Goal: Find specific page/section: Find specific page/section

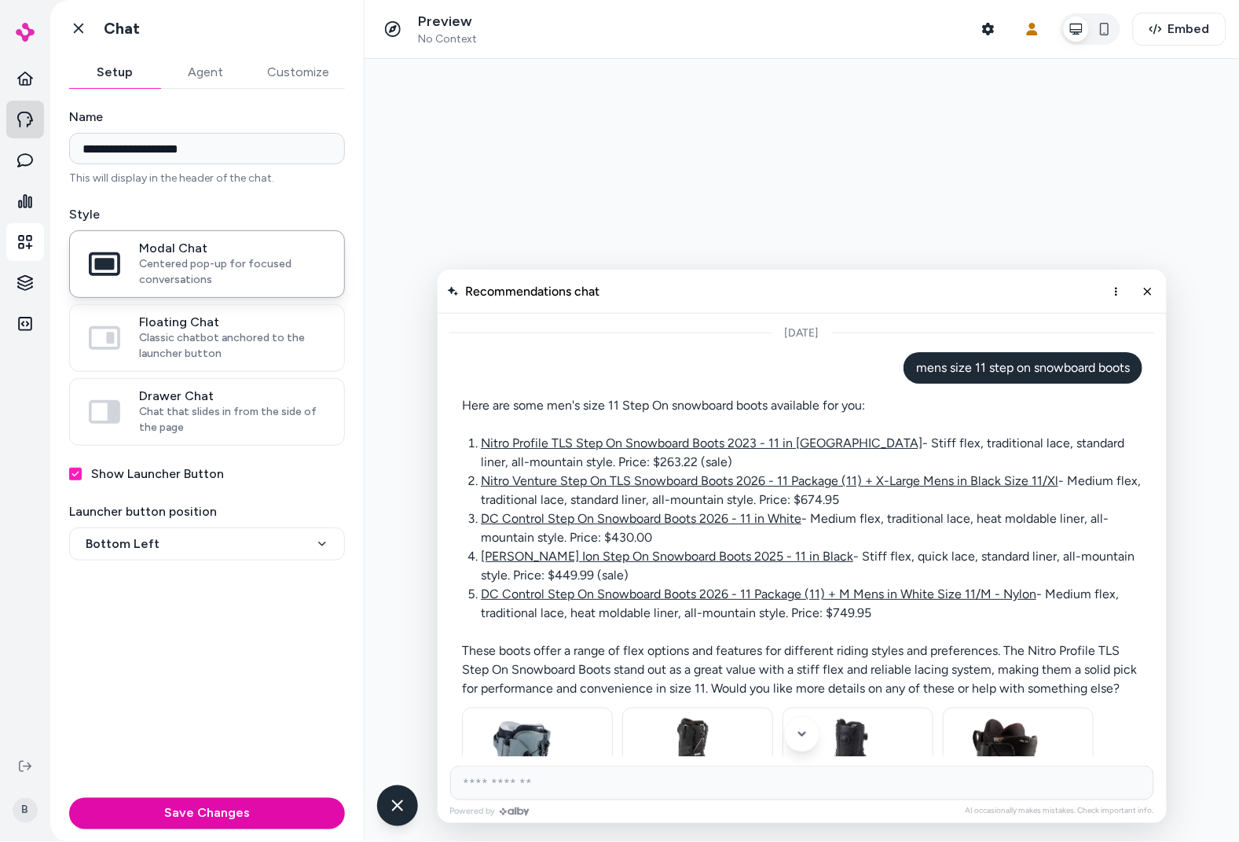
scroll to position [52, 0]
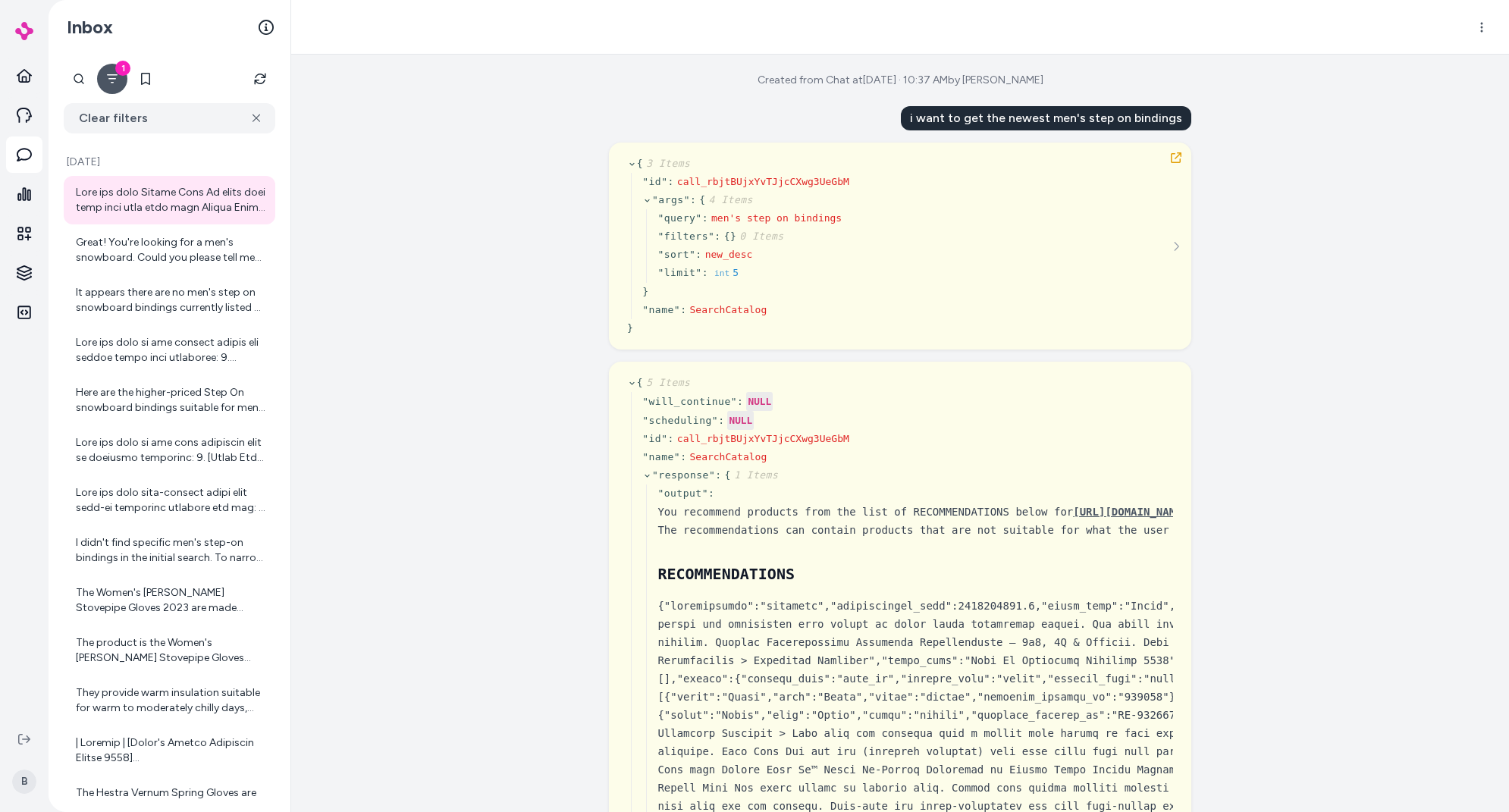
scroll to position [11413, 0]
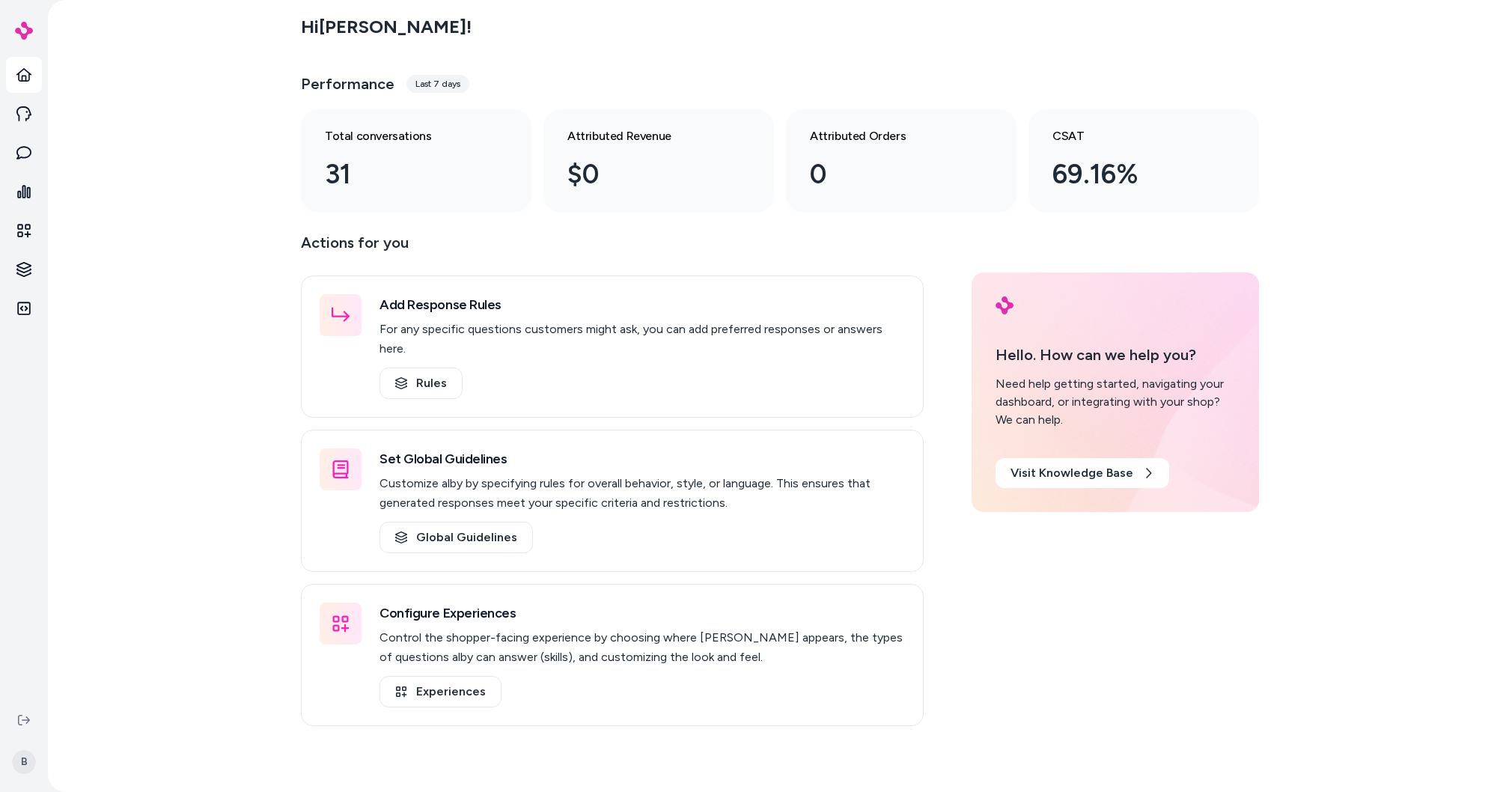
click at [142, 427] on div "Hi Bryan ! Performance Last 7 days Total conversations 31 Attributed Revenue $0…" at bounding box center [779, 396] width 1464 height 792
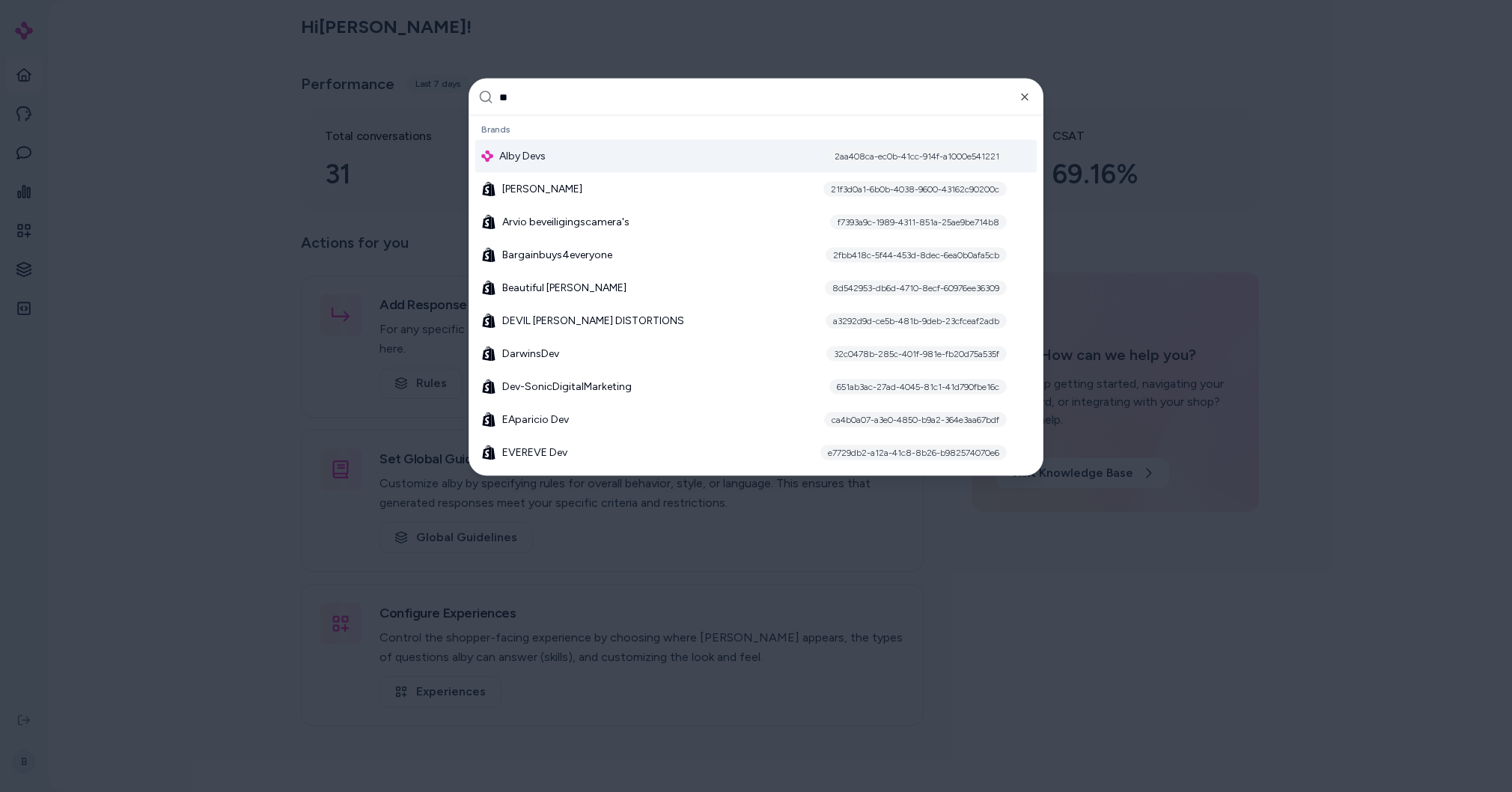
type input "***"
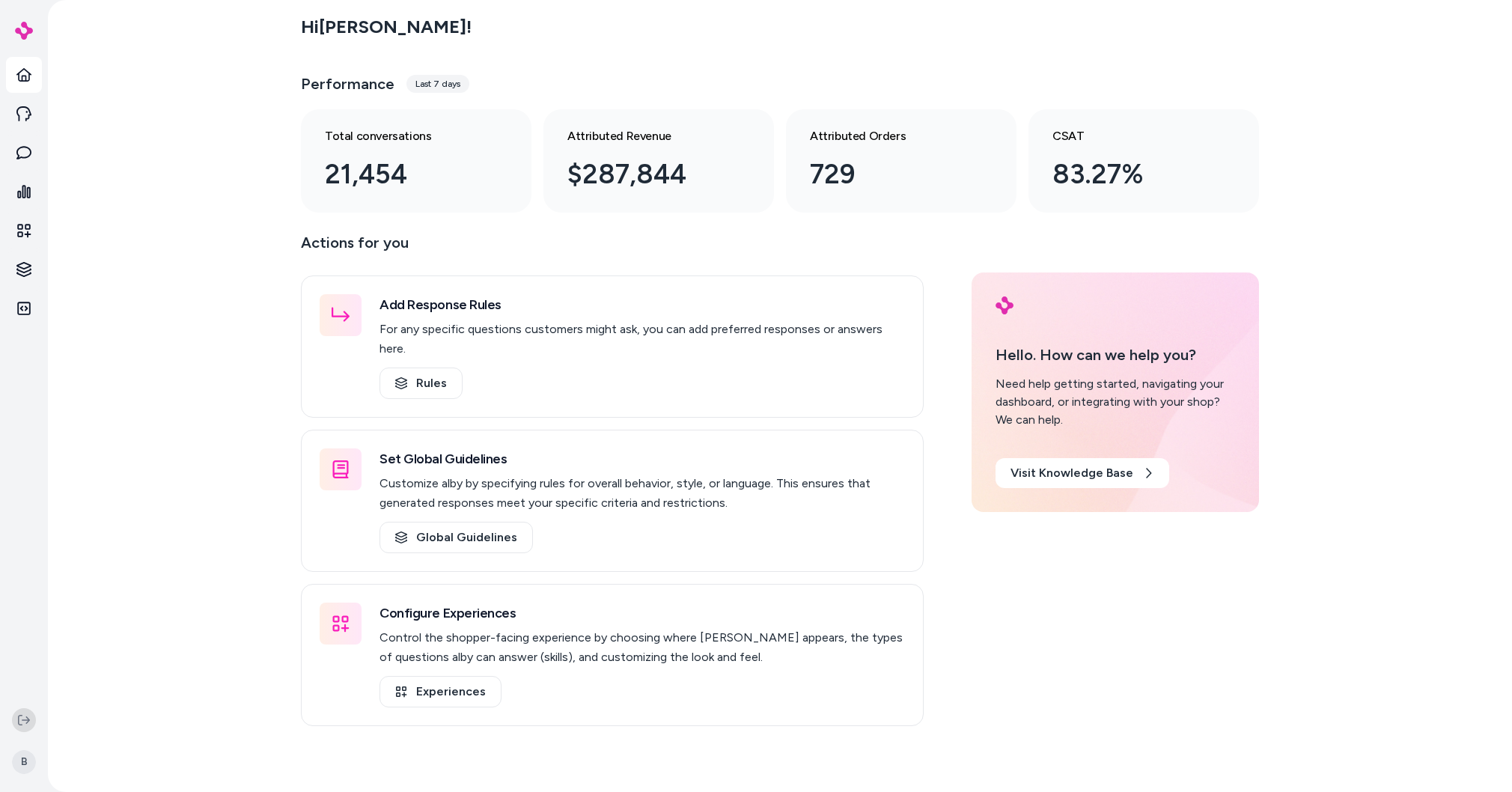
click at [18, 715] on icon at bounding box center [24, 721] width 12 height 12
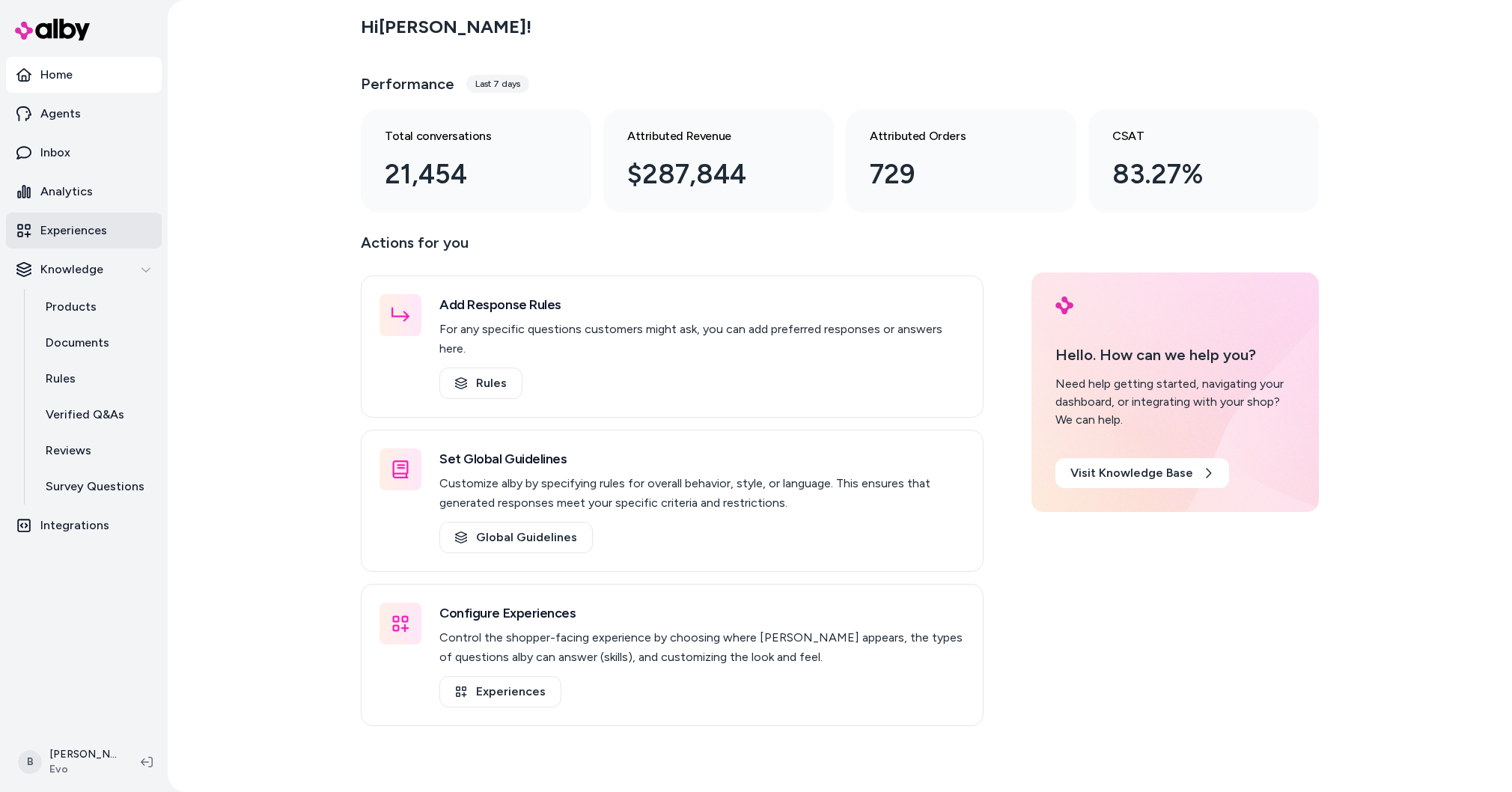
click at [70, 232] on p "Experiences" at bounding box center [73, 231] width 67 height 18
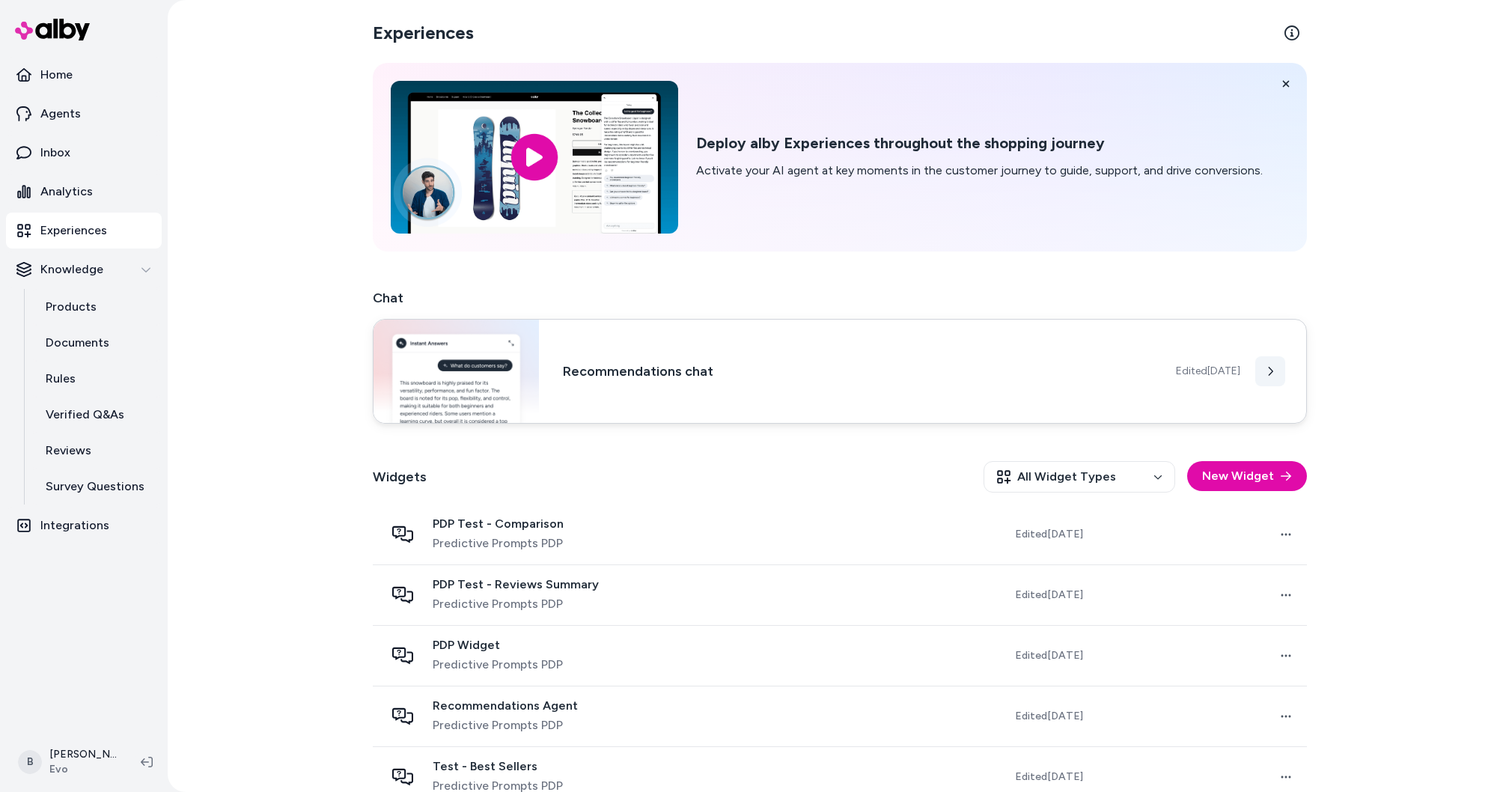
click at [1279, 377] on button at bounding box center [1270, 371] width 30 height 30
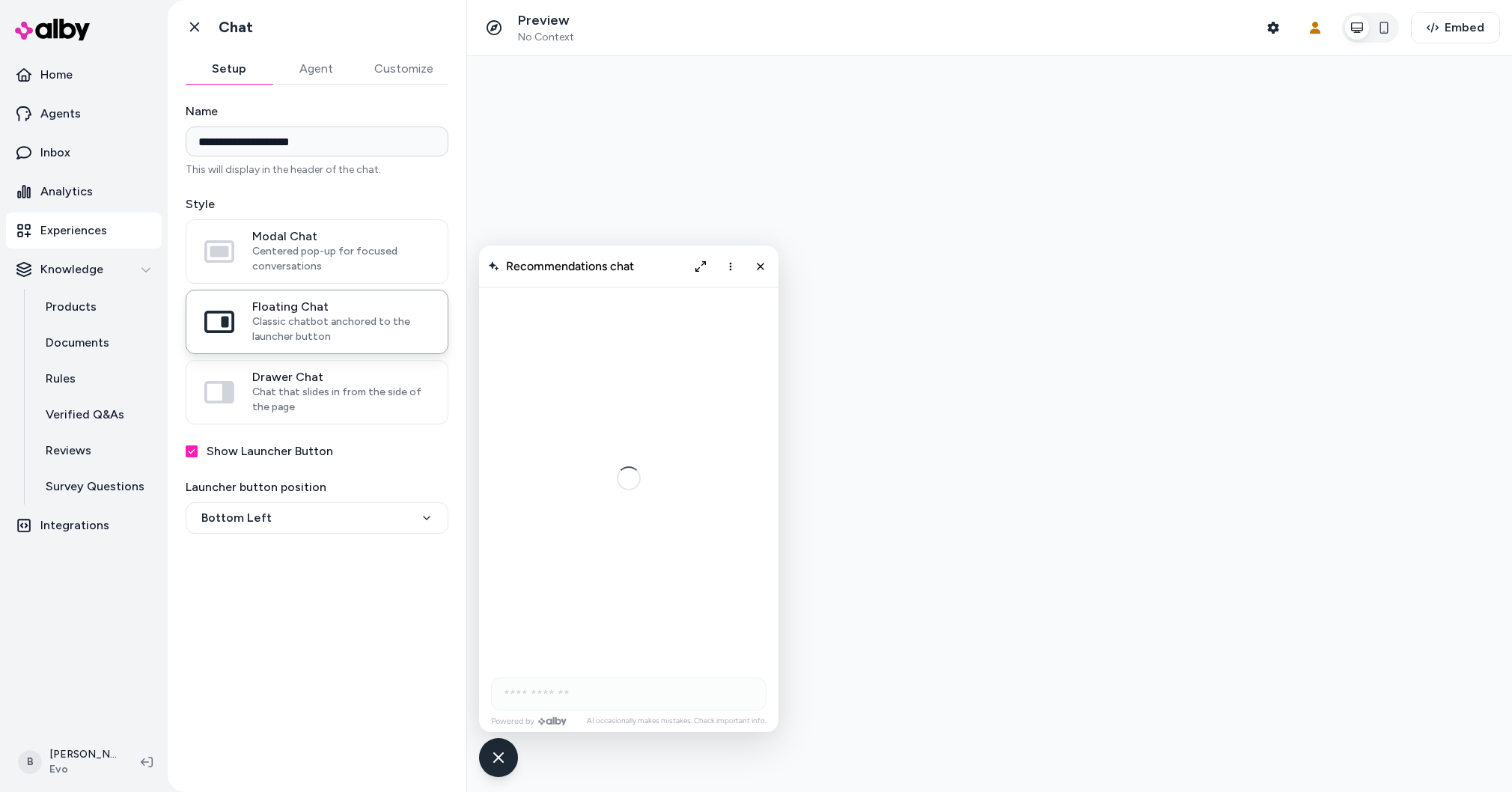
scroll to position [500, 0]
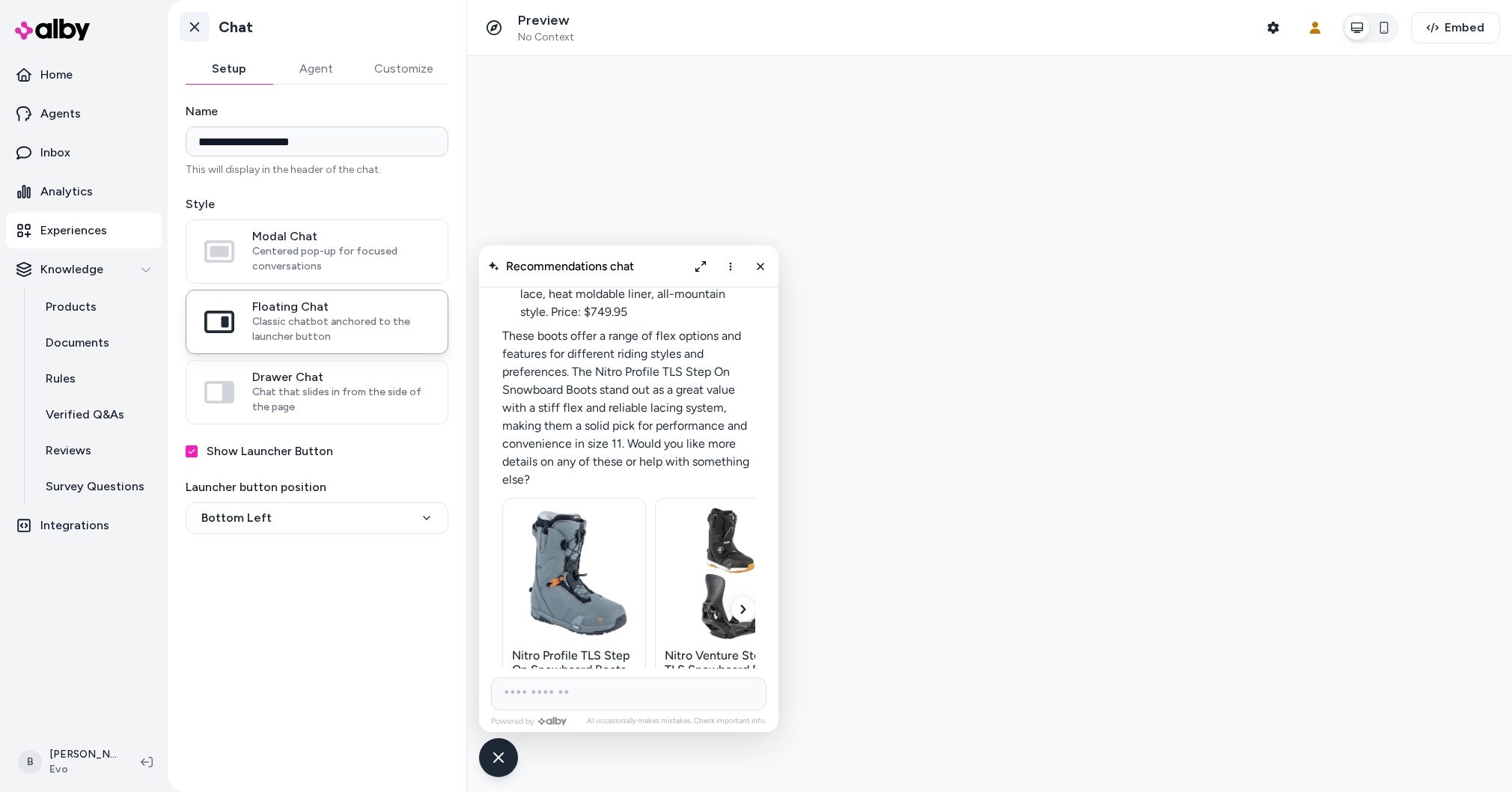
click at [187, 32] on icon at bounding box center [194, 27] width 15 height 15
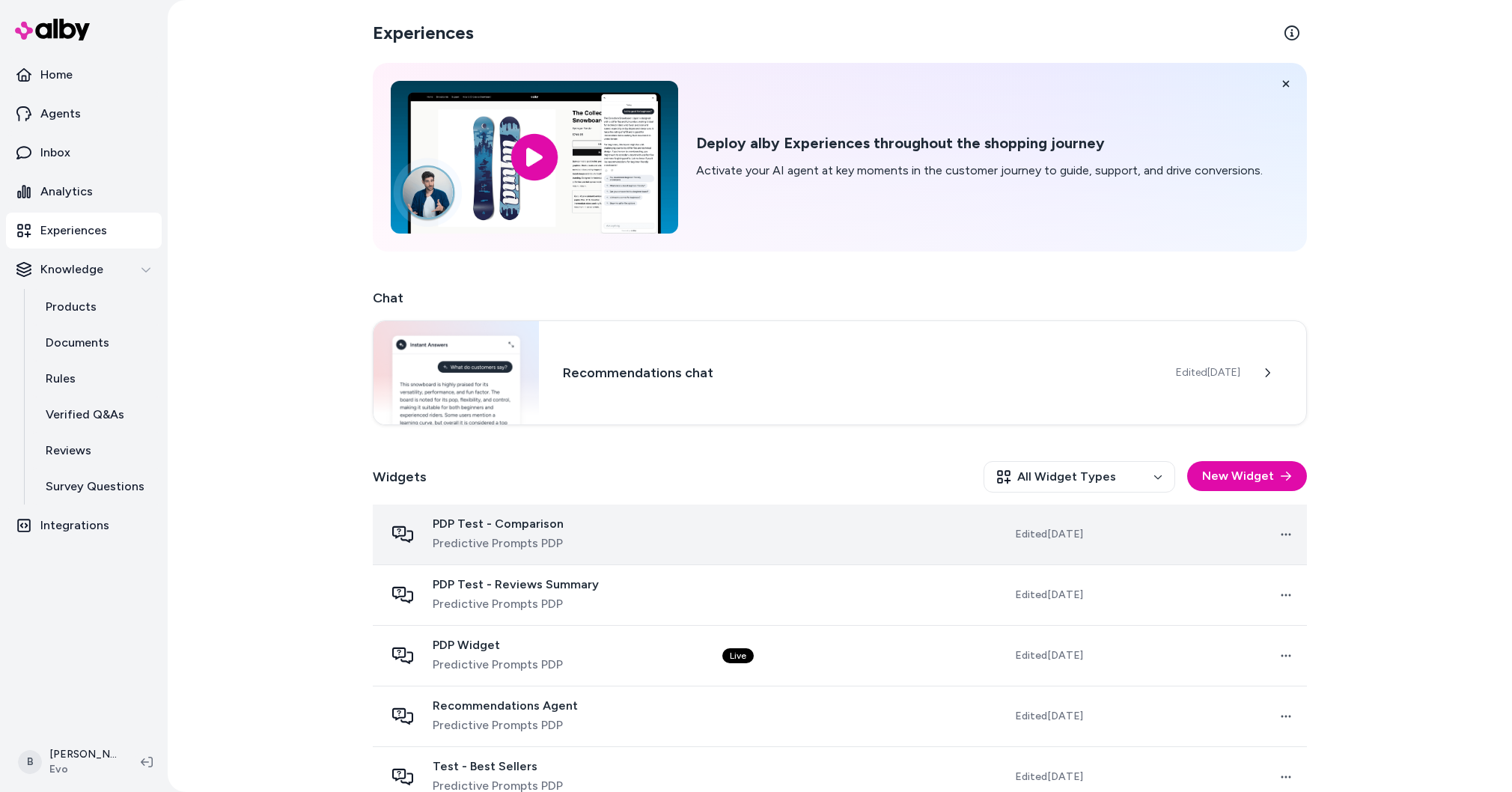
click at [522, 533] on div "PDP Test - Comparison Predictive Prompts PDP" at bounding box center [498, 535] width 131 height 36
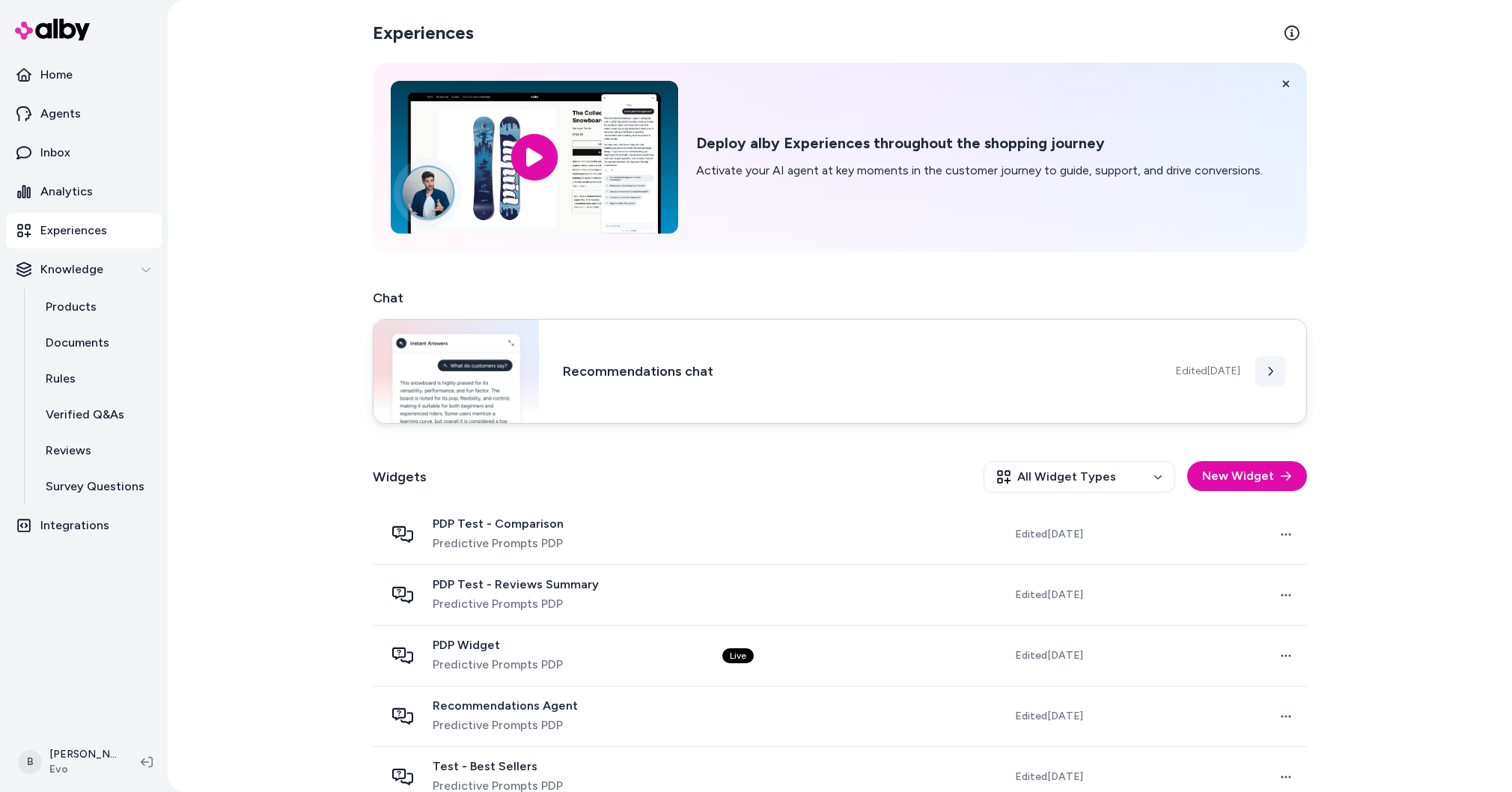
click at [1269, 364] on button at bounding box center [1270, 371] width 30 height 30
